Goal: Information Seeking & Learning: Learn about a topic

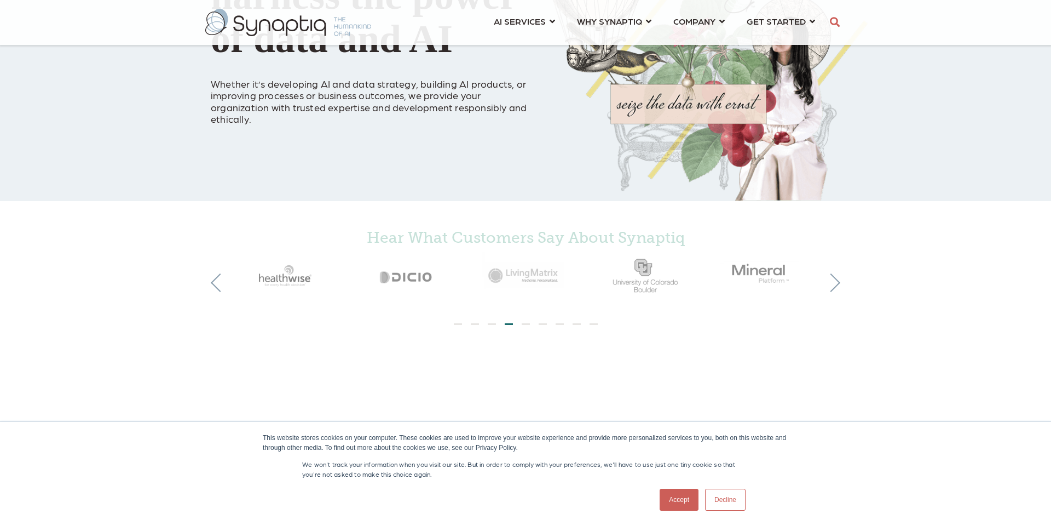
scroll to position [228, 0]
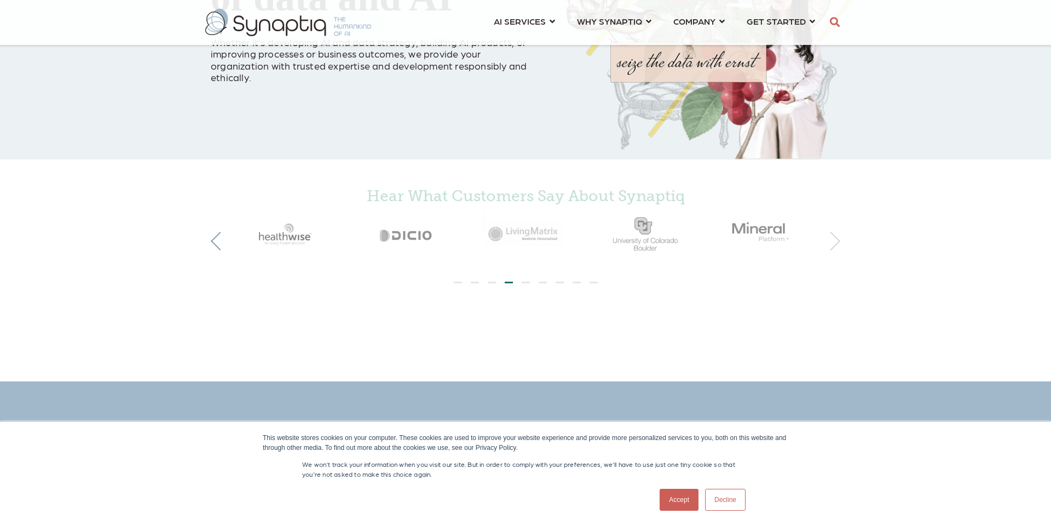
click at [831, 250] on button "Next" at bounding box center [831, 241] width 19 height 19
click at [835, 244] on button "Next" at bounding box center [831, 241] width 19 height 19
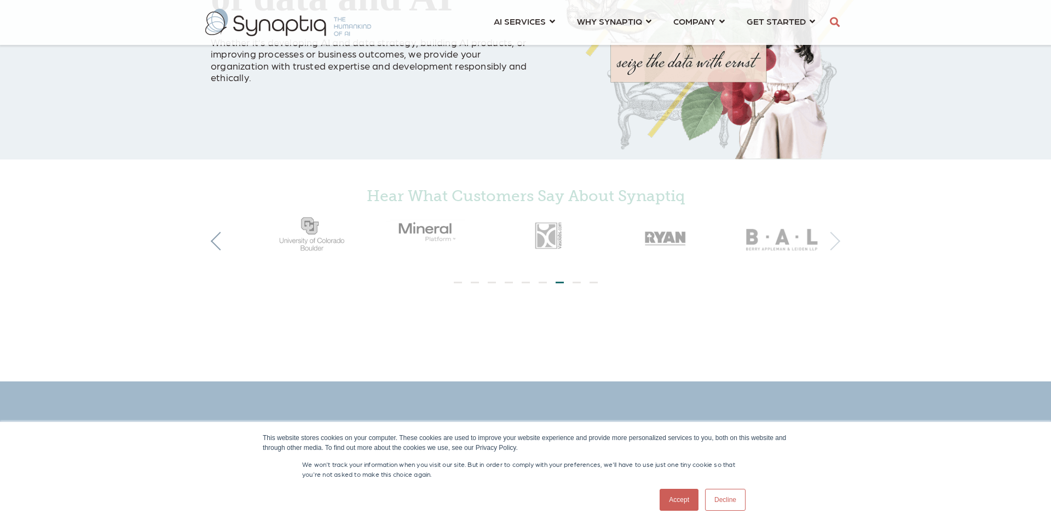
click at [835, 244] on button "Next" at bounding box center [831, 241] width 19 height 19
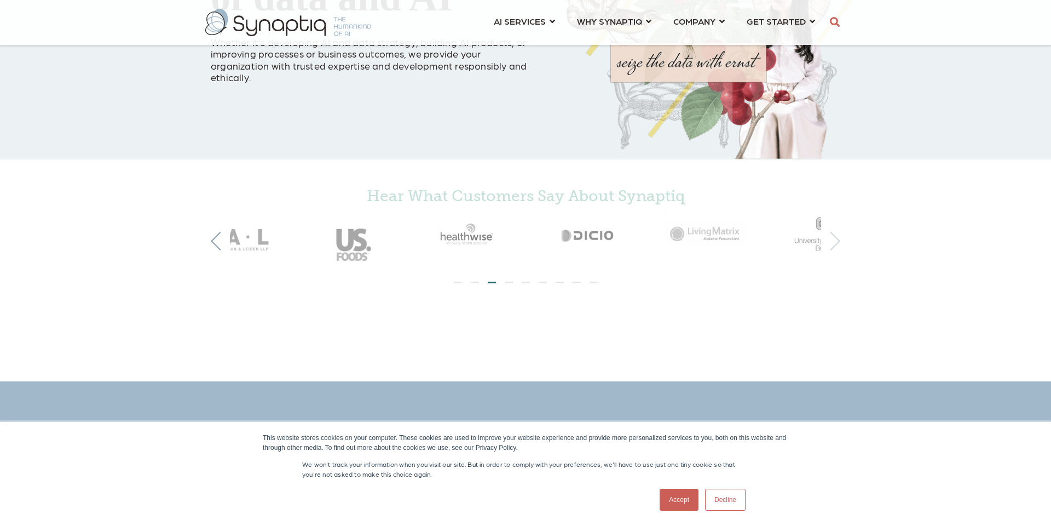
click at [835, 244] on button "Next" at bounding box center [831, 241] width 19 height 19
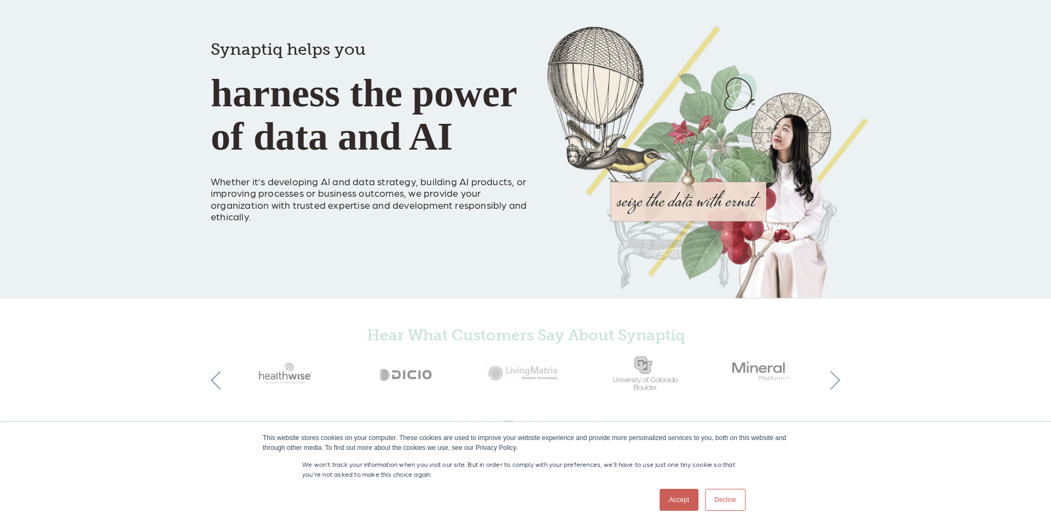
scroll to position [85, 0]
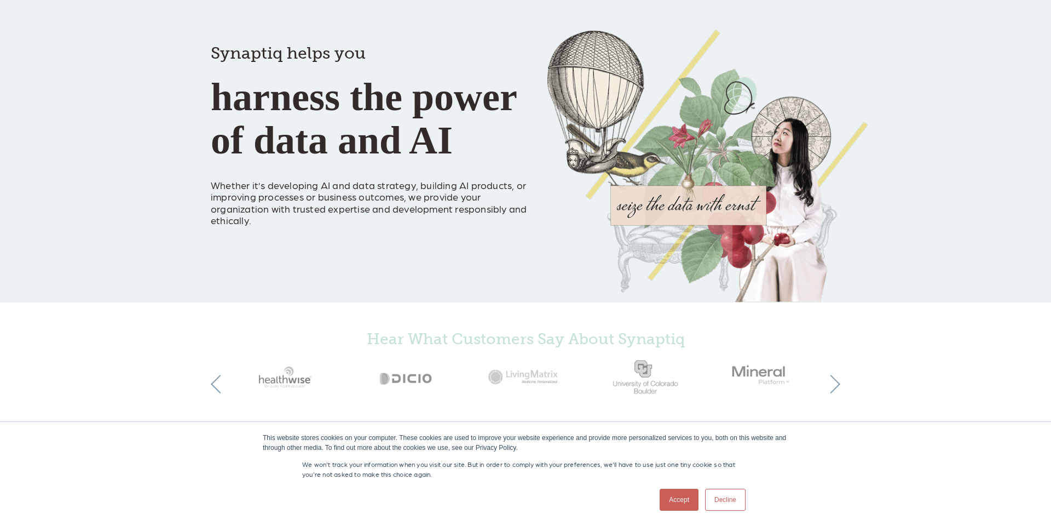
click at [824, 375] on div "Hear What Customers Say About Synaptiq" at bounding box center [526, 372] width 608 height 84
click at [829, 383] on button "Next" at bounding box center [831, 384] width 19 height 19
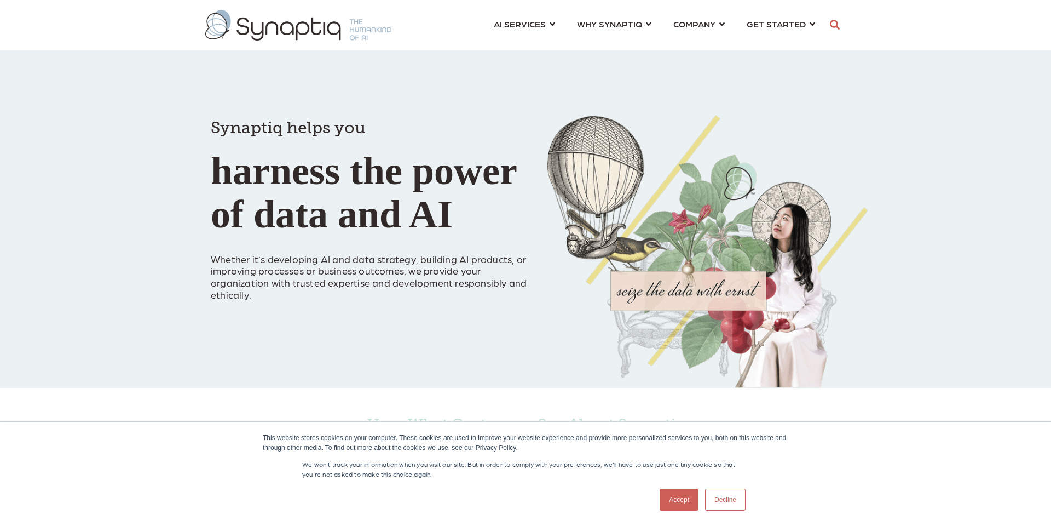
scroll to position [0, 5]
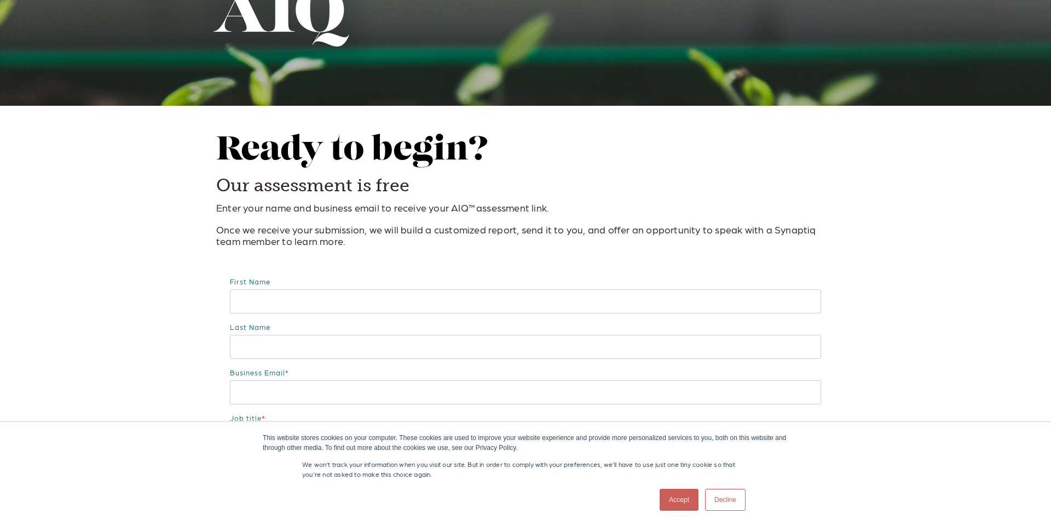
scroll to position [0, 5]
